Goal: Check status: Check status

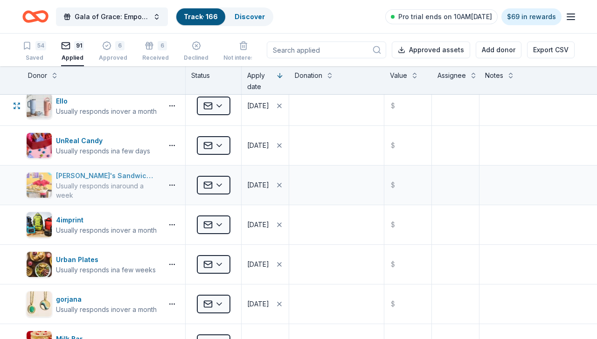
scroll to position [2705, 0]
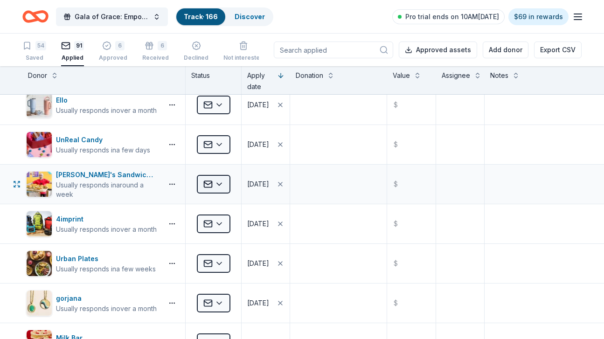
click at [207, 185] on html "Gala of Grace: Empowering Futures for El Porvenir Track · 166 Discover Pro tria…" at bounding box center [302, 169] width 604 height 339
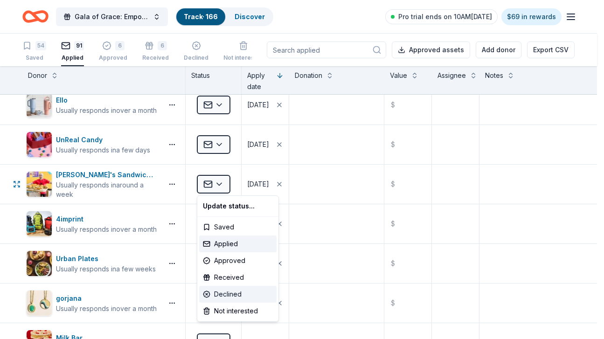
click at [237, 296] on div "Declined" at bounding box center [237, 294] width 77 height 17
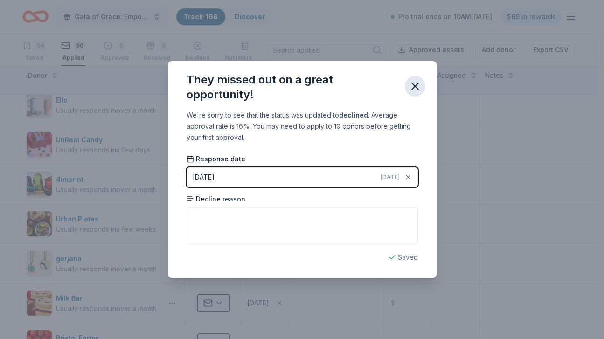
click at [419, 84] on icon "button" at bounding box center [415, 86] width 13 height 13
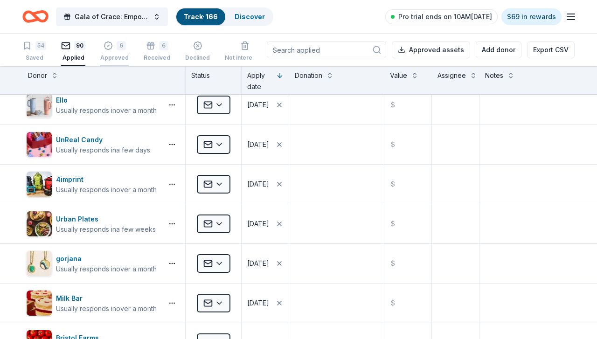
click at [117, 50] on div "6" at bounding box center [121, 45] width 9 height 9
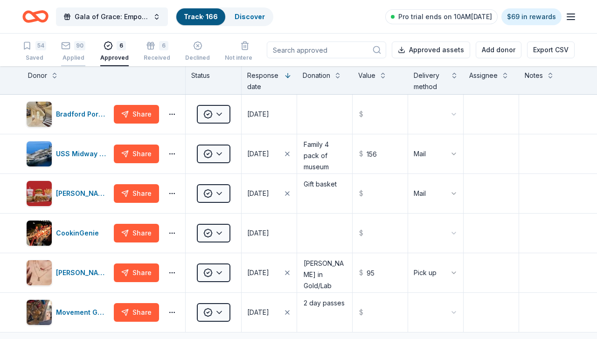
click at [76, 58] on div "Applied" at bounding box center [73, 57] width 24 height 7
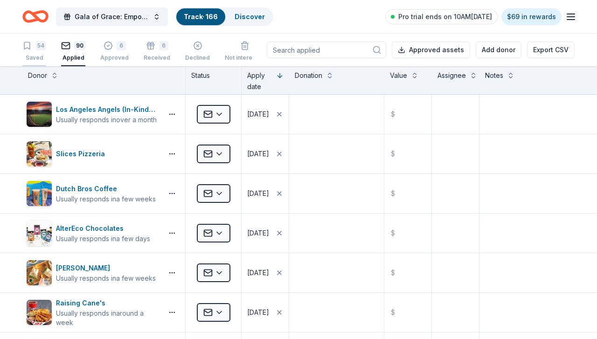
click at [30, 56] on div "Saved" at bounding box center [34, 57] width 24 height 7
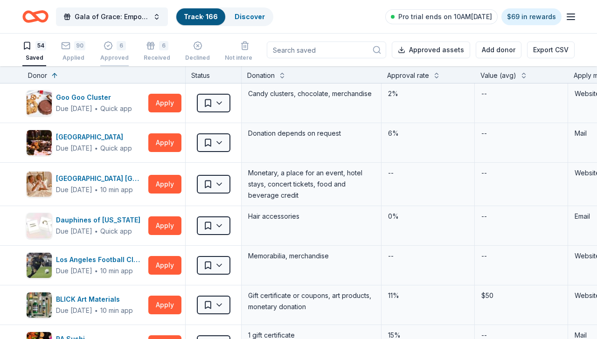
click at [117, 48] on div "6" at bounding box center [121, 45] width 9 height 9
